Goal: Information Seeking & Learning: Compare options

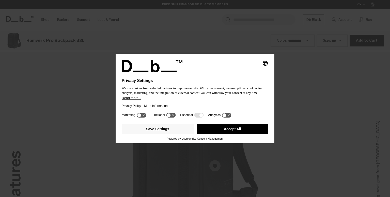
scroll to position [592, 0]
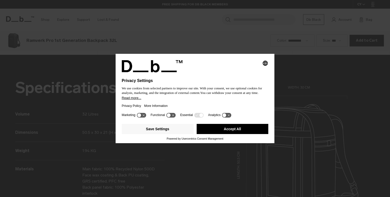
scroll to position [592, 0]
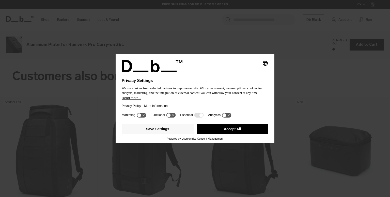
scroll to position [592, 0]
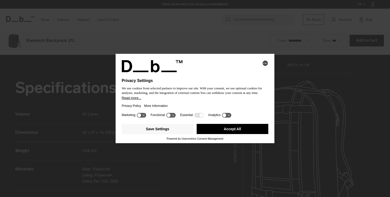
scroll to position [592, 0]
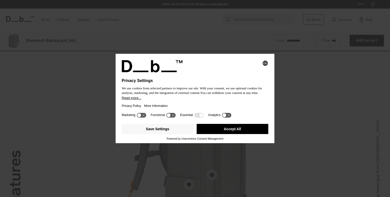
scroll to position [592, 0]
